Goal: Information Seeking & Learning: Learn about a topic

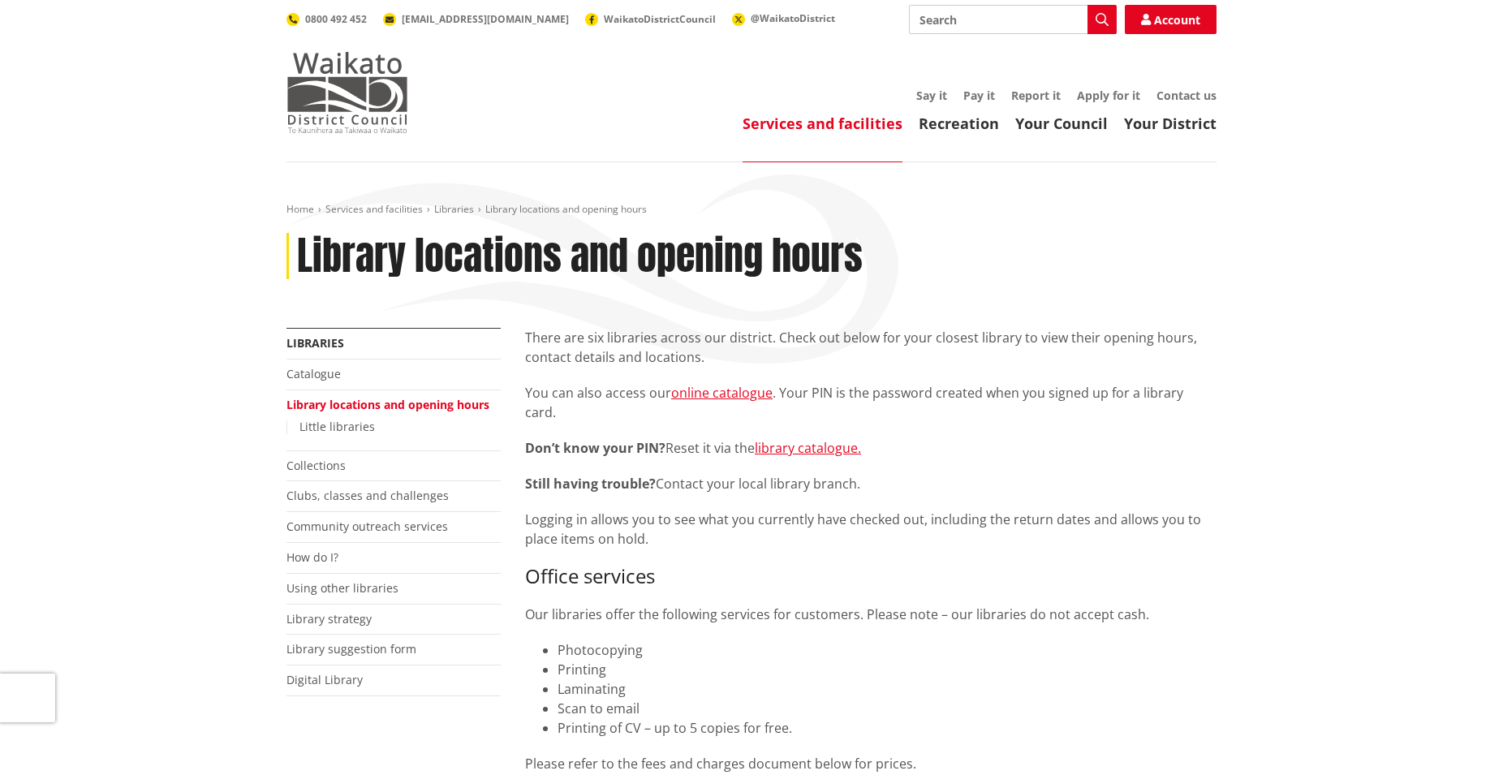
click at [348, 82] on img at bounding box center [347, 92] width 122 height 81
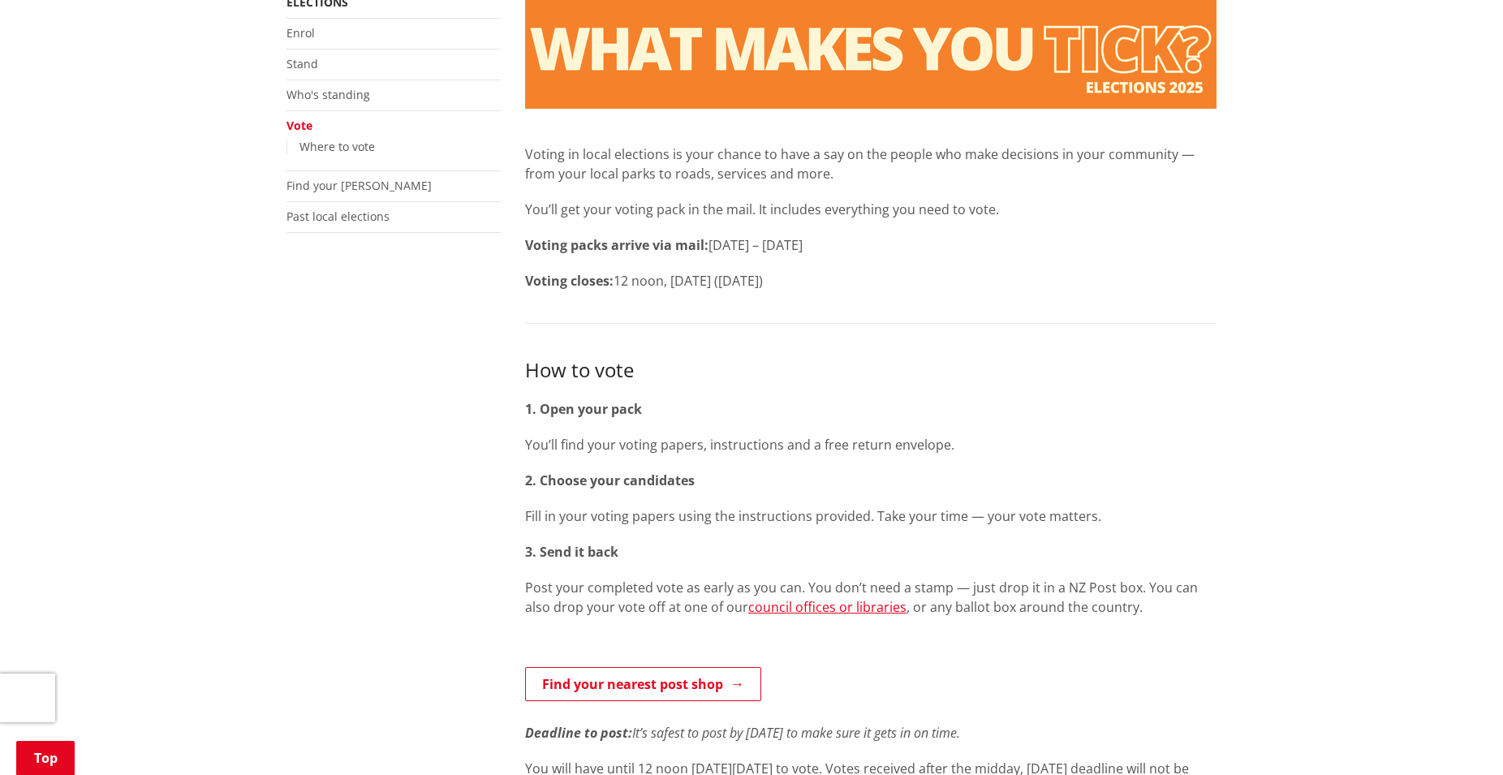
scroll to position [341, 0]
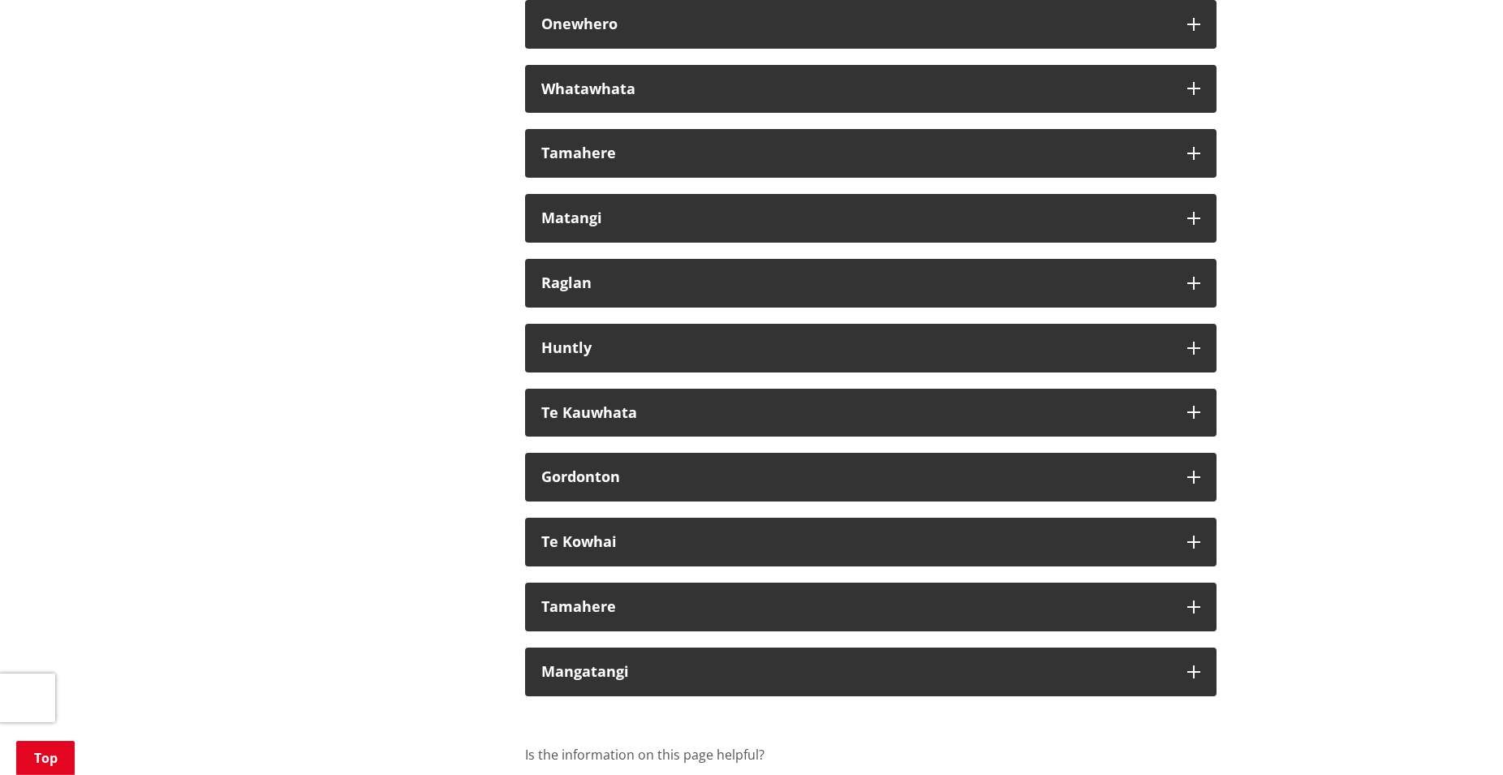
scroll to position [9425, 0]
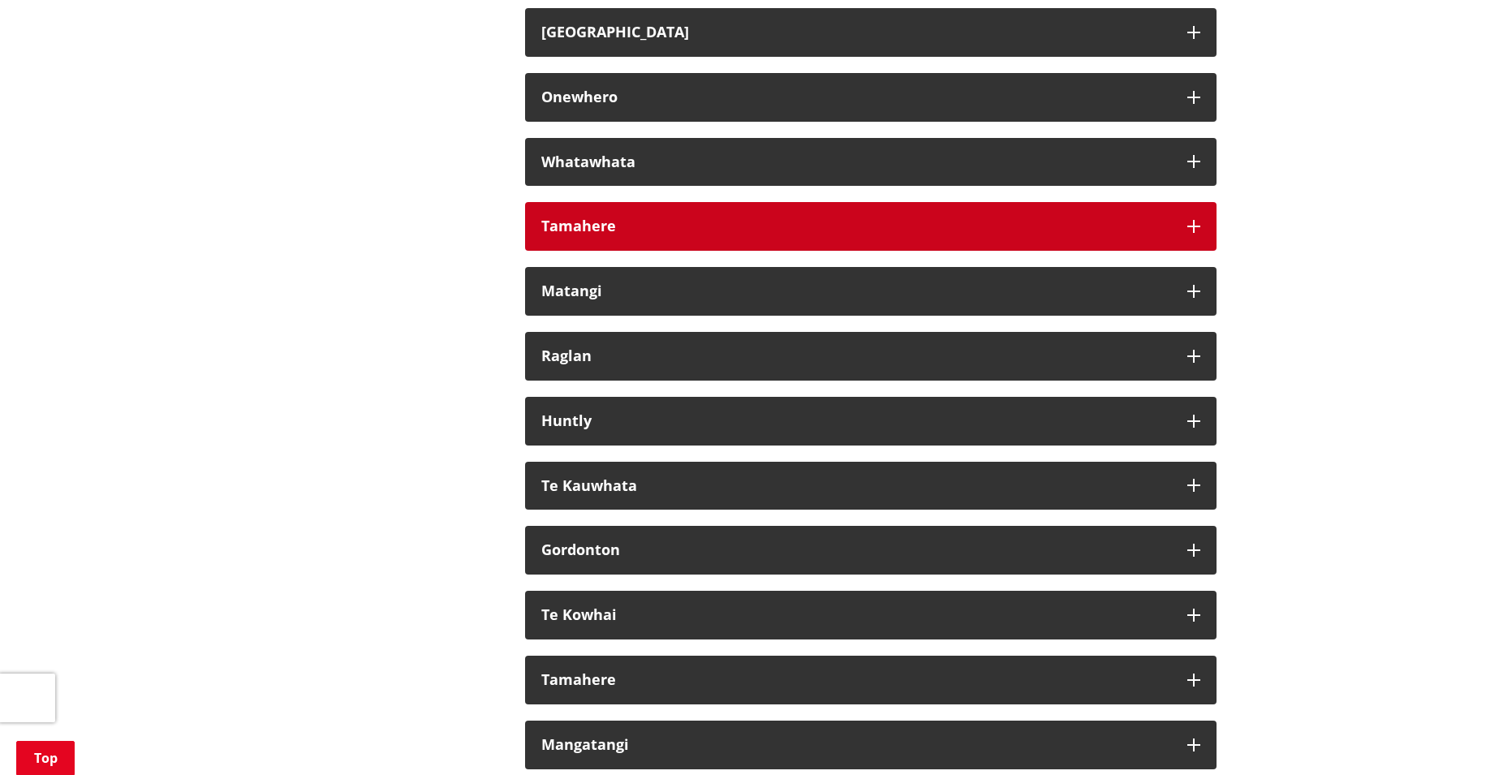
click at [1198, 251] on button "Tamahere" at bounding box center [870, 226] width 691 height 49
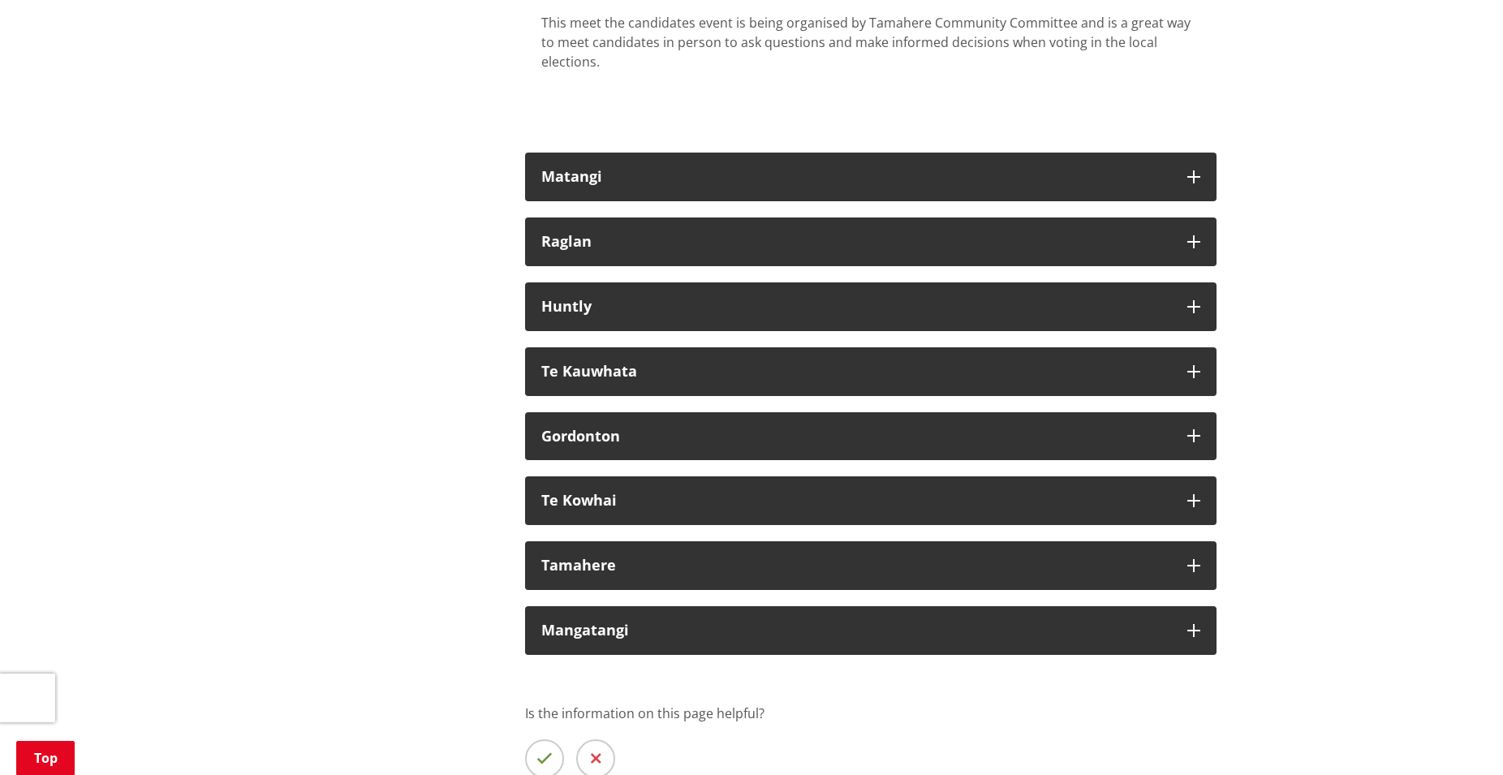
scroll to position [9895, 0]
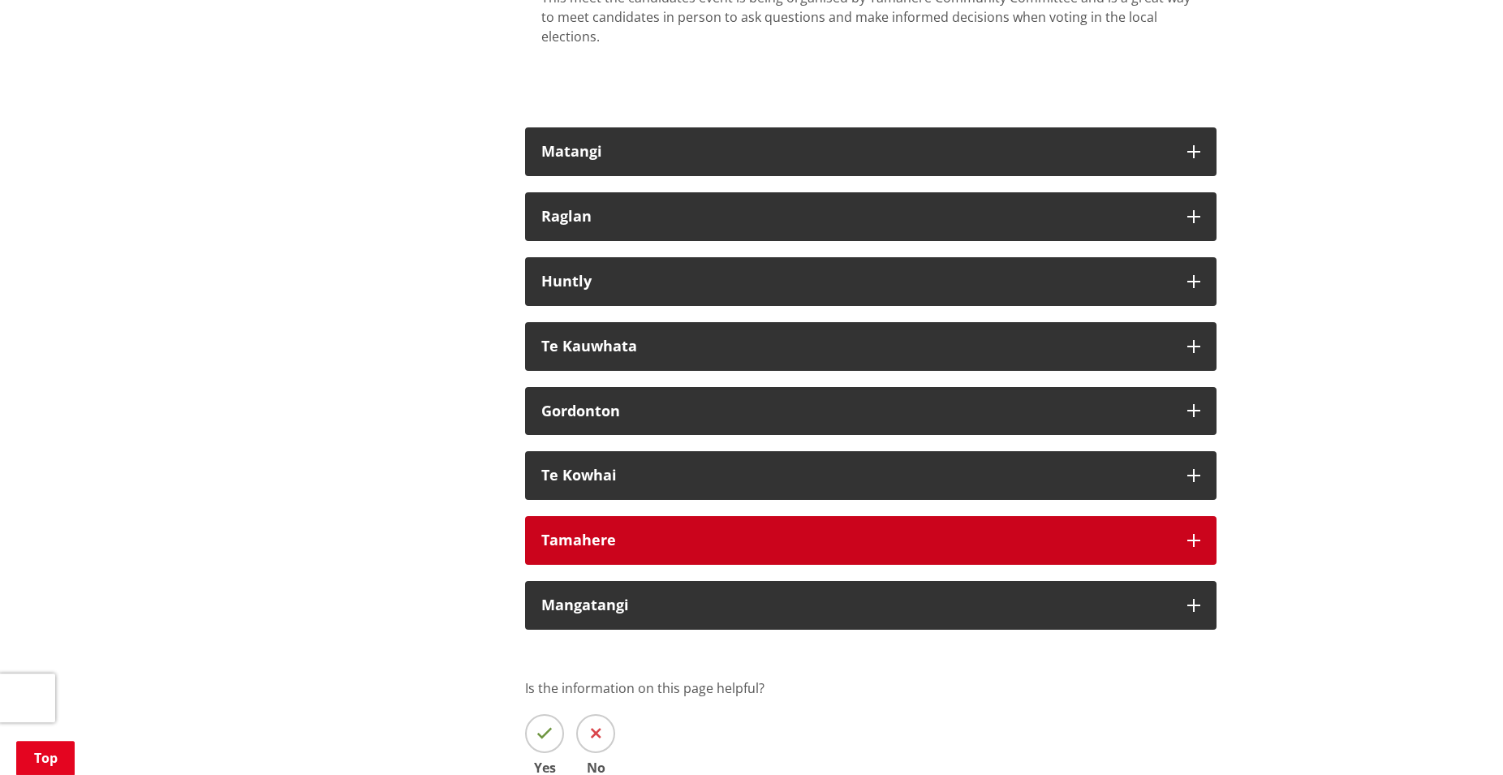
click at [1196, 547] on icon "button" at bounding box center [1193, 540] width 13 height 13
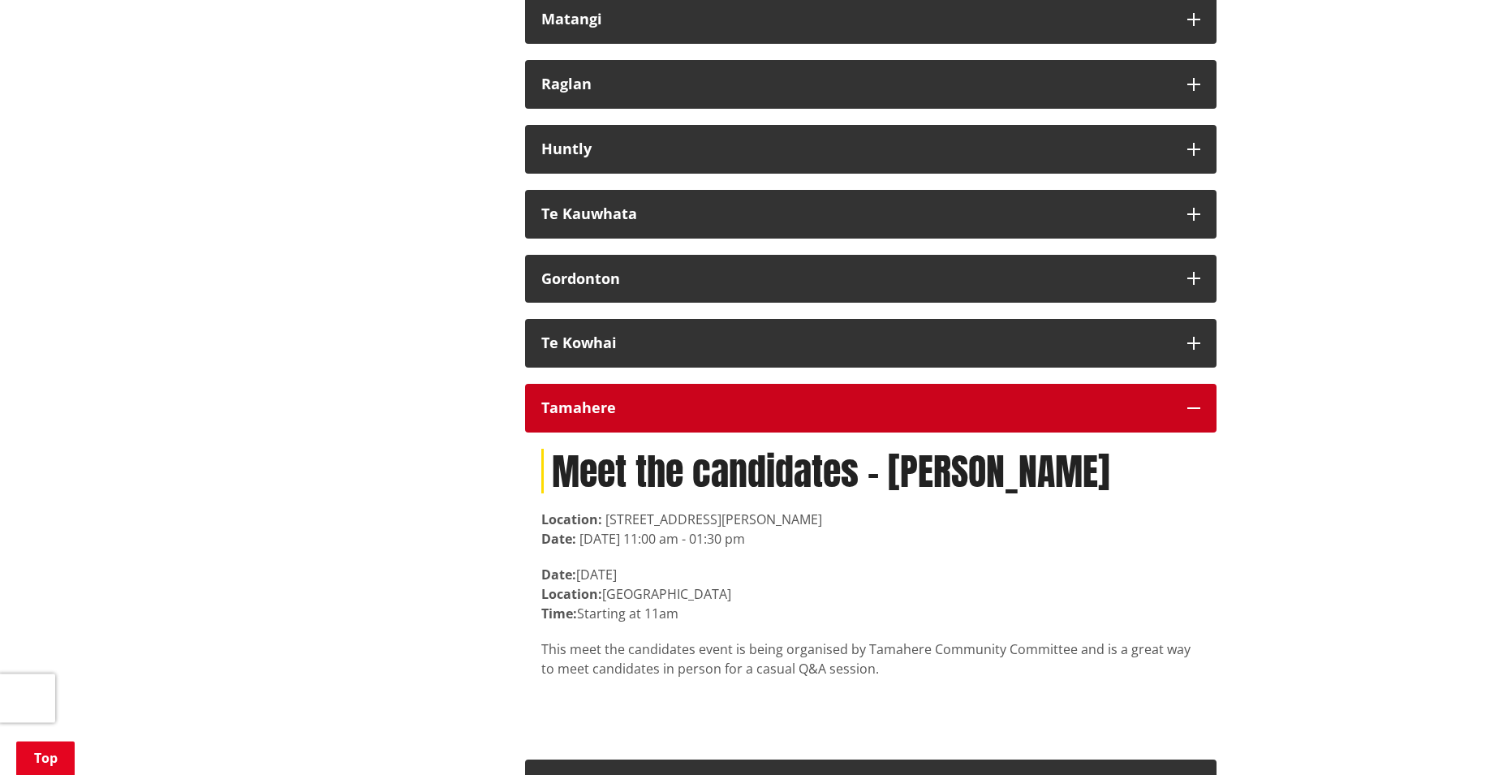
scroll to position [10031, 0]
